Goal: Find contact information: Find contact information

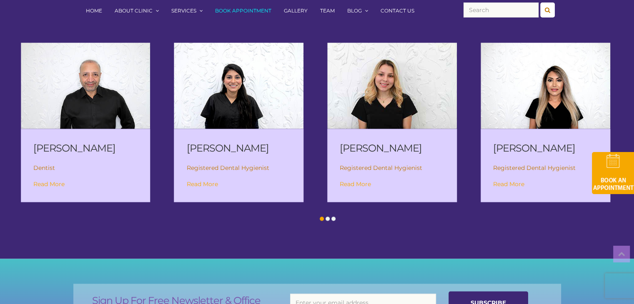
scroll to position [1378, 0]
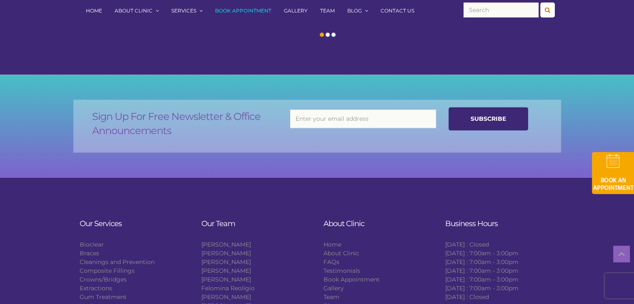
drag, startPoint x: 0, startPoint y: 0, endPoint x: 627, endPoint y: 279, distance: 685.9
click at [402, 110] on input "email" at bounding box center [363, 119] width 146 height 18
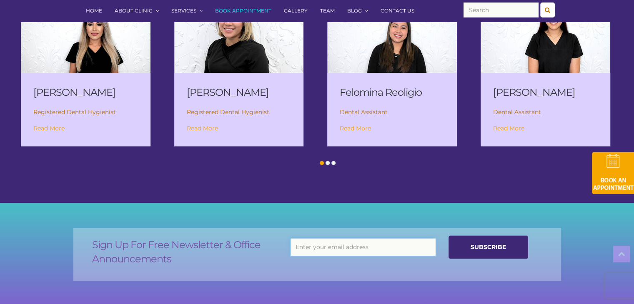
scroll to position [1290, 0]
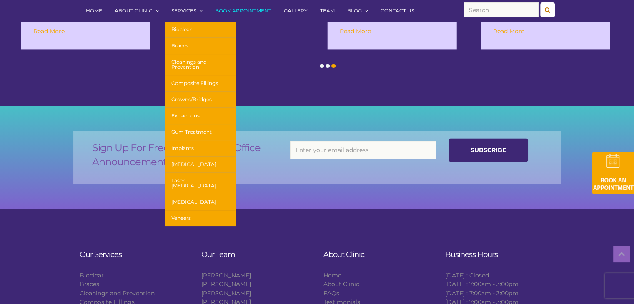
click at [177, 10] on link "Services" at bounding box center [187, 11] width 44 height 22
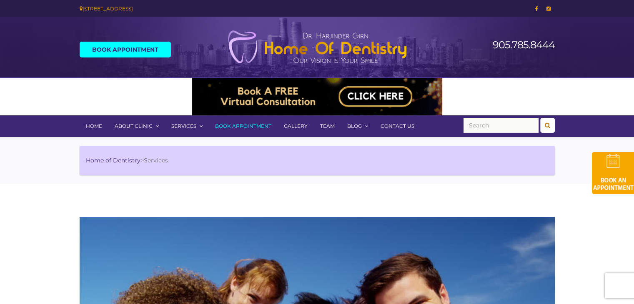
click at [393, 123] on link "Contact Us" at bounding box center [397, 126] width 46 height 22
